Goal: Navigation & Orientation: Find specific page/section

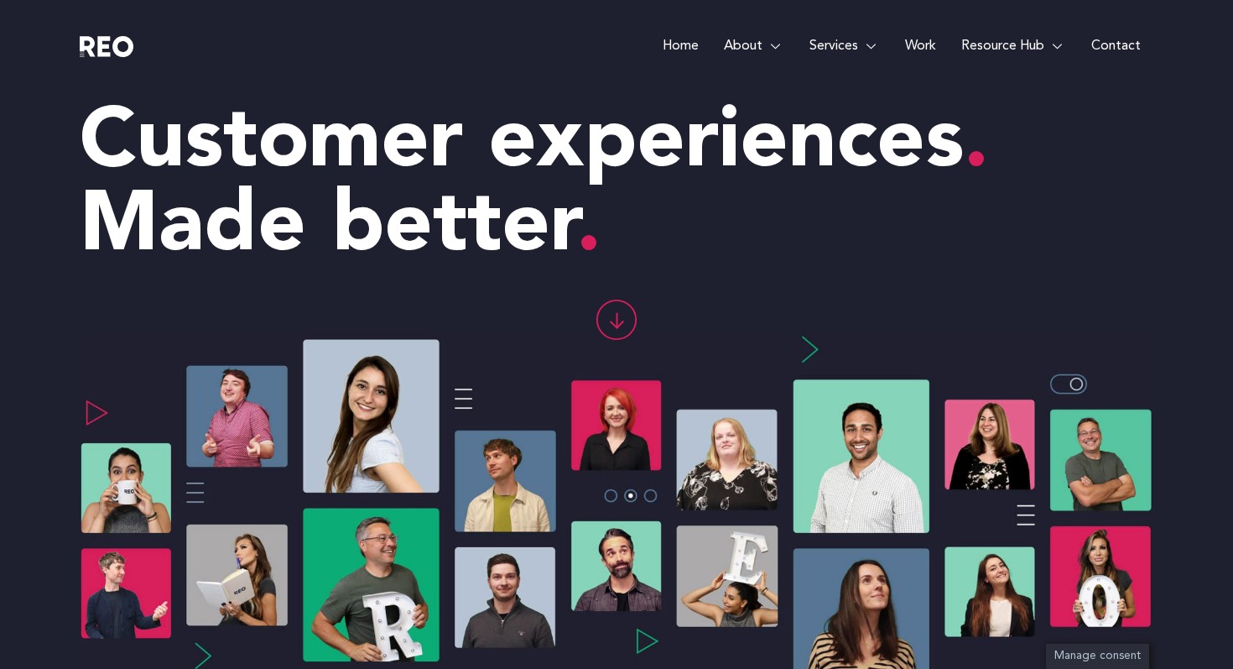
scroll to position [33, 0]
click at [922, 46] on link "Work" at bounding box center [921, 46] width 56 height 92
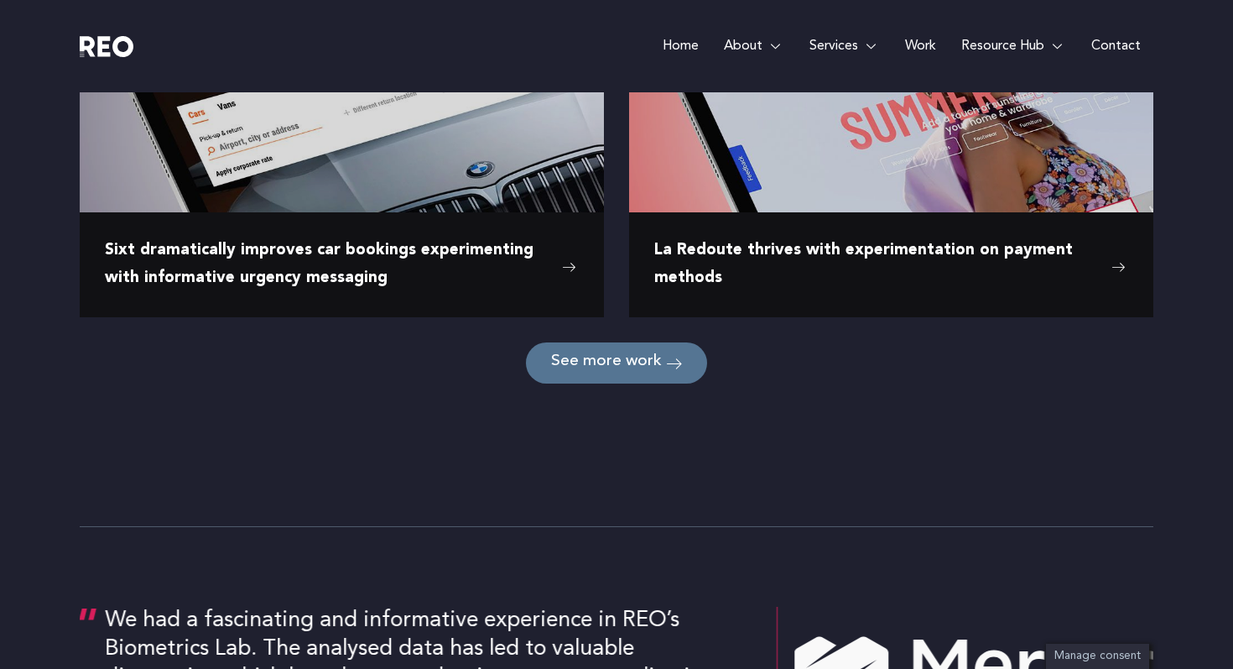
scroll to position [2284, 0]
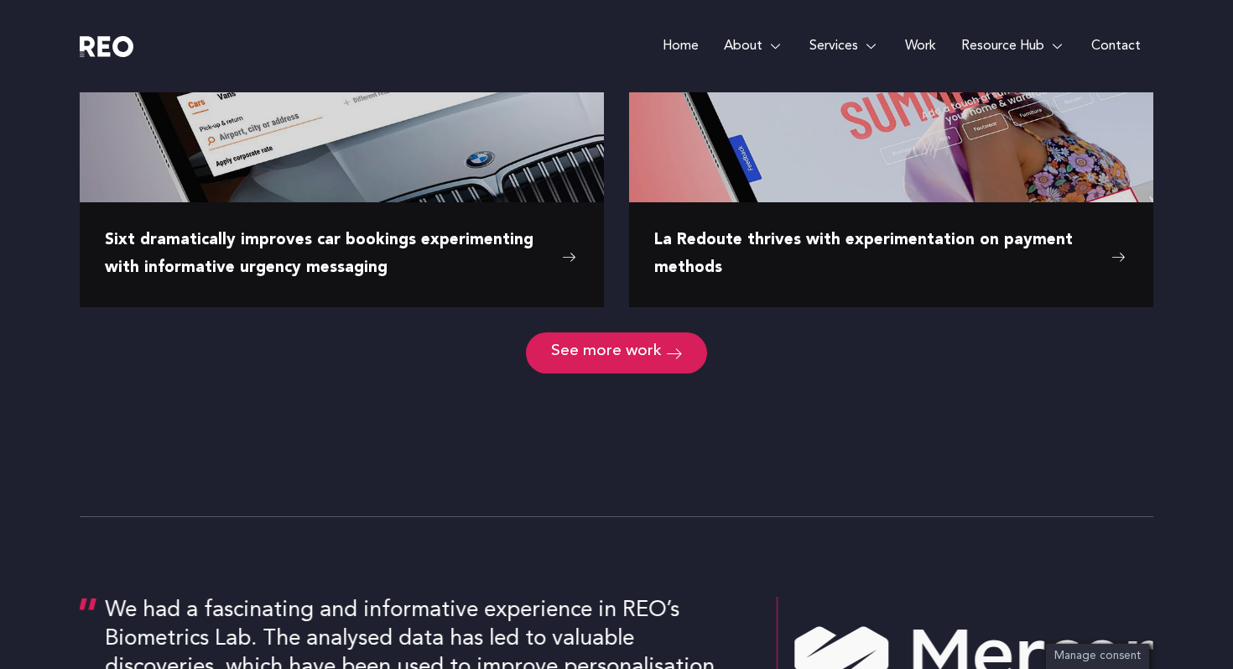
click at [586, 346] on span "See more work" at bounding box center [606, 353] width 111 height 16
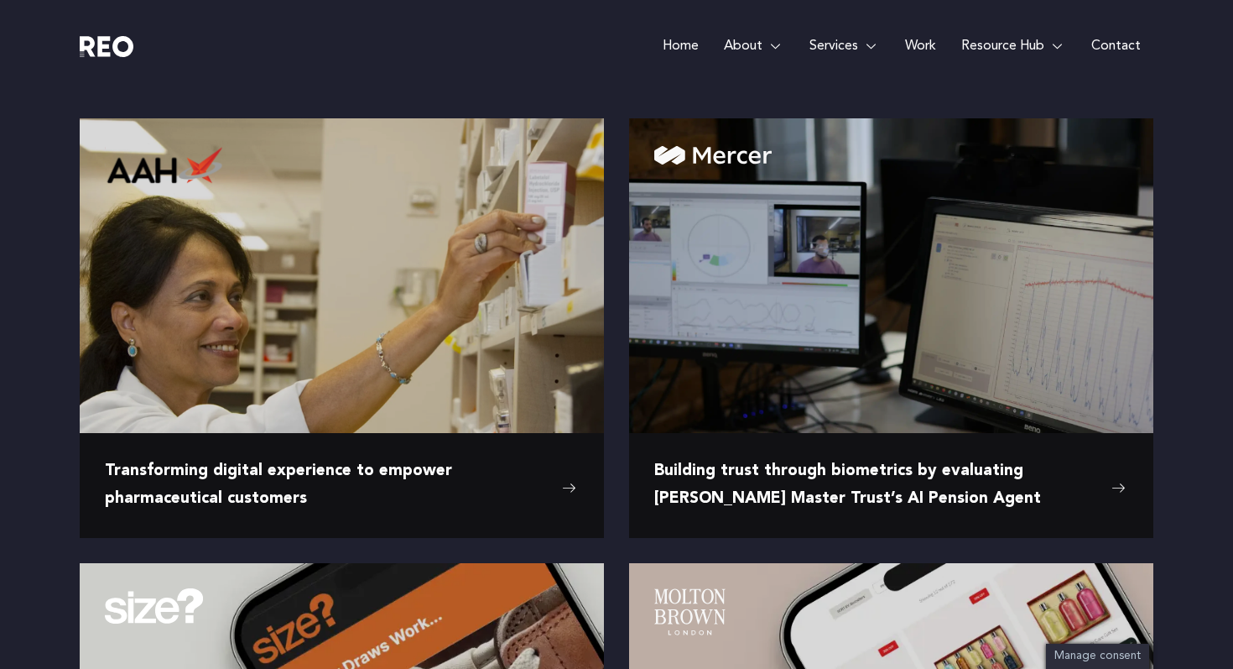
scroll to position [0, 0]
